Goal: Navigation & Orientation: Find specific page/section

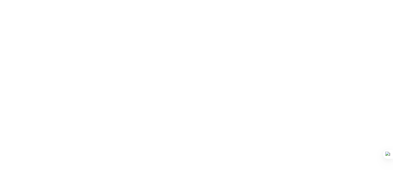
scroll to position [17, 0]
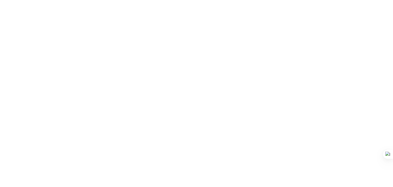
scroll to position [17, 0]
